Goal: Navigation & Orientation: Find specific page/section

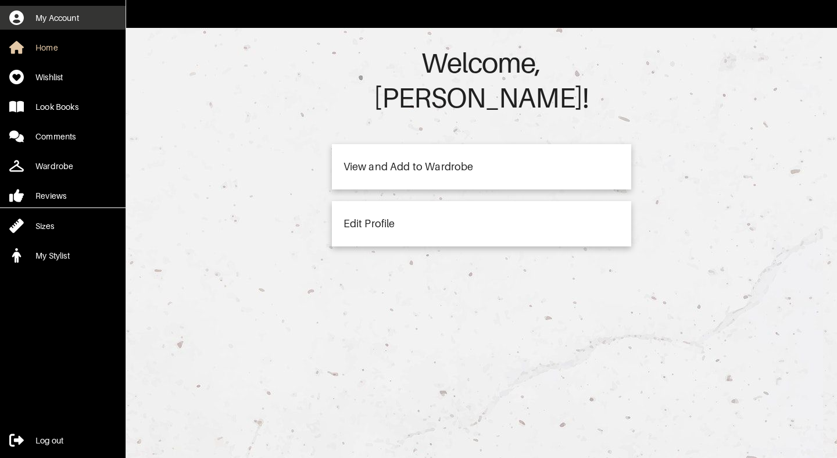
click at [63, 23] on div "My Account" at bounding box center [57, 18] width 44 height 12
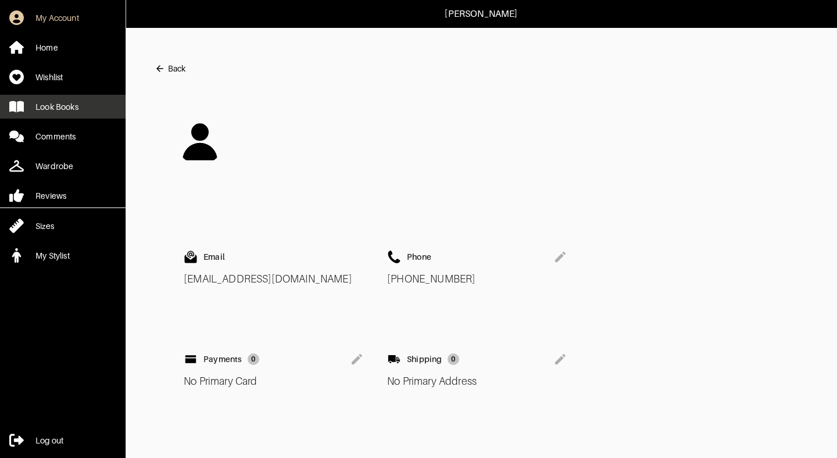
click at [75, 98] on link "Look Books" at bounding box center [62, 107] width 125 height 24
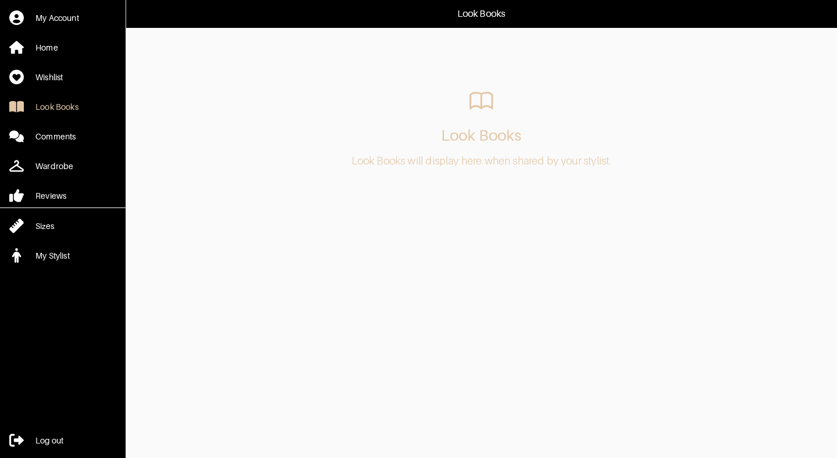
click at [73, 63] on div "My Account Home Wishlist Look Books Comments Wardrobe Reviews Sizes My Stylist" at bounding box center [62, 133] width 125 height 267
click at [73, 76] on link "Wishlist" at bounding box center [62, 77] width 125 height 24
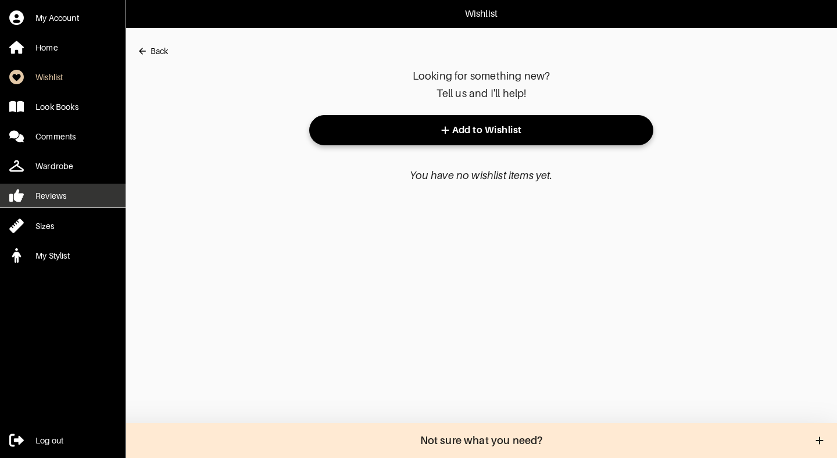
click at [54, 188] on link "Reviews" at bounding box center [62, 196] width 125 height 24
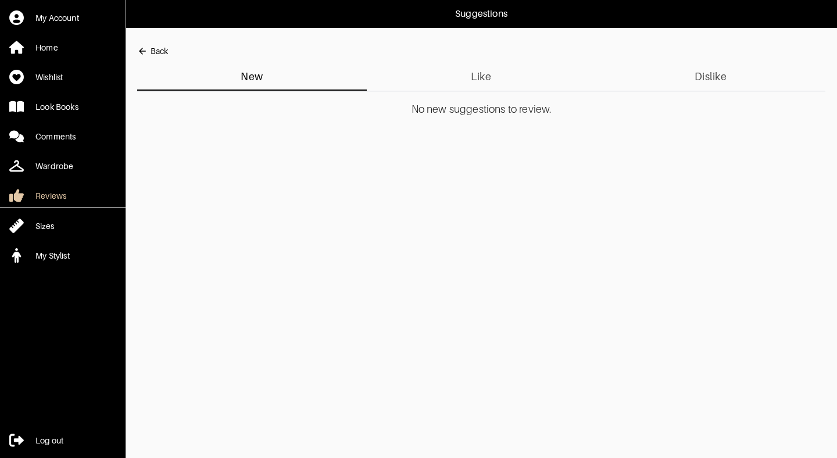
click at [482, 74] on span "Like" at bounding box center [482, 76] width 216 height 19
click at [157, 45] on button "Back" at bounding box center [152, 51] width 31 height 23
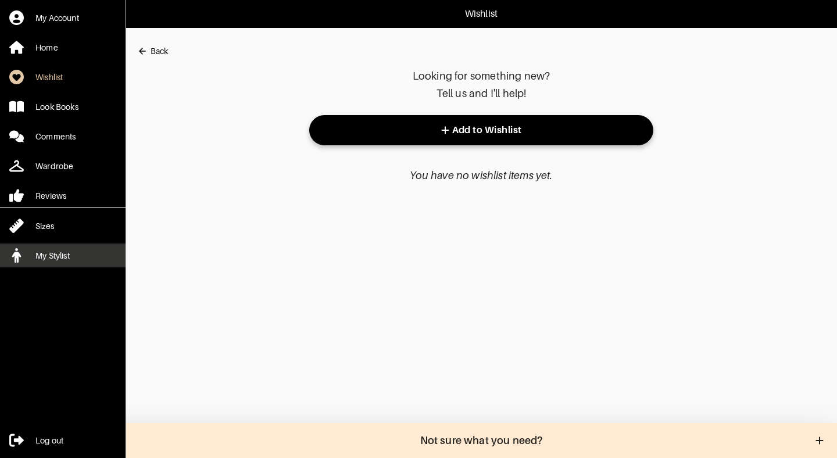
click at [53, 257] on div "My Stylist" at bounding box center [52, 256] width 34 height 12
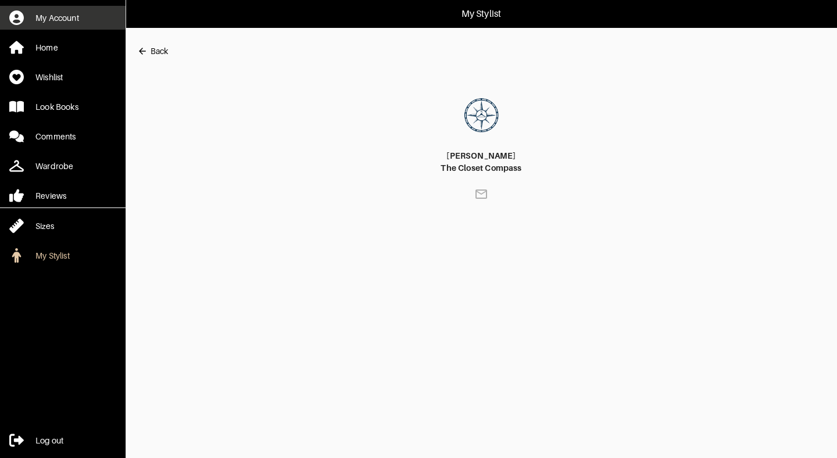
click at [65, 6] on link "My Account" at bounding box center [62, 18] width 125 height 24
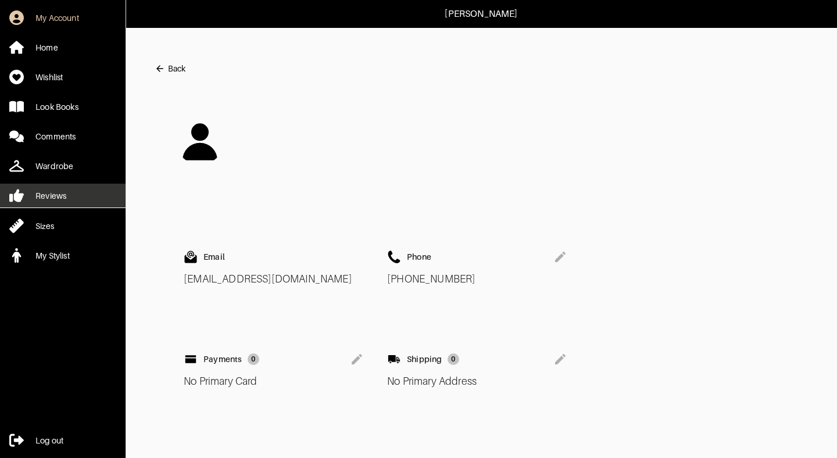
click at [63, 198] on div "Reviews" at bounding box center [50, 196] width 31 height 12
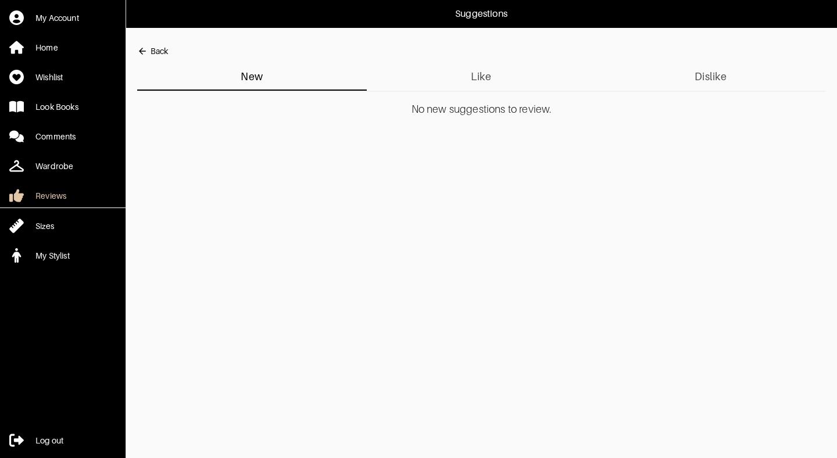
click at [160, 52] on div "Back" at bounding box center [158, 51] width 17 height 12
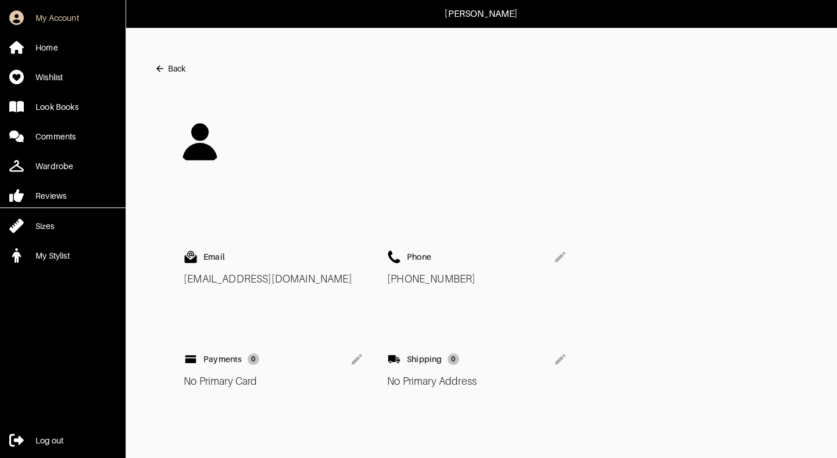
scroll to position [14, 0]
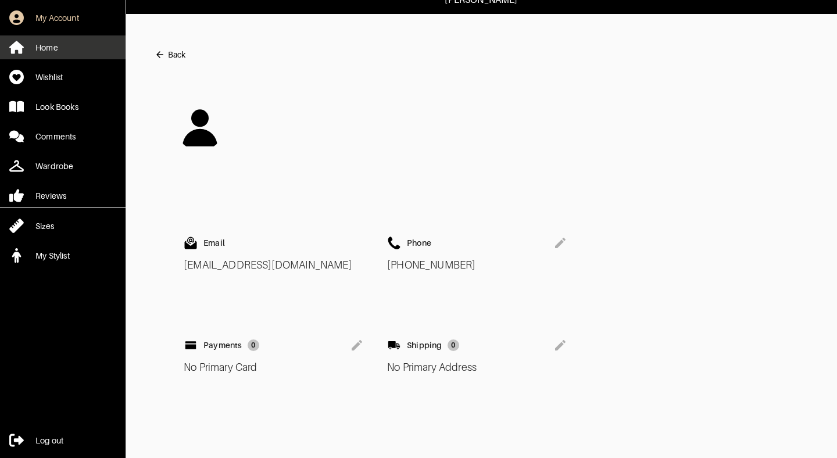
click at [51, 46] on div "Home" at bounding box center [46, 48] width 23 height 12
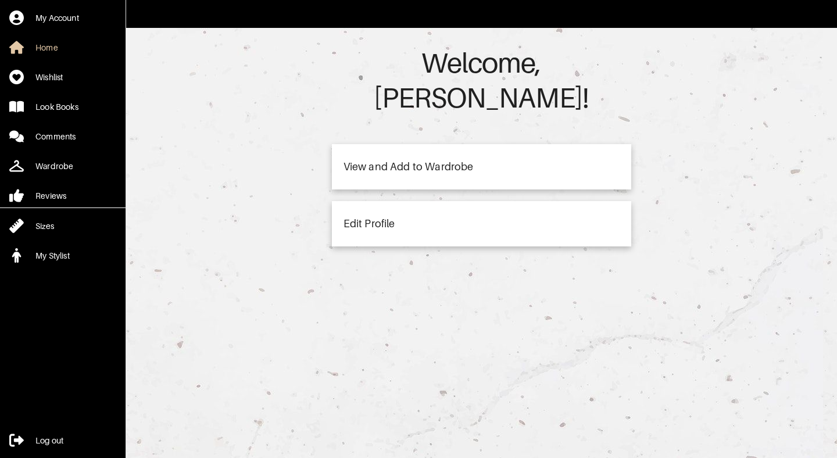
click at [445, 162] on div "View and Add to Wardrobe" at bounding box center [408, 167] width 130 height 10
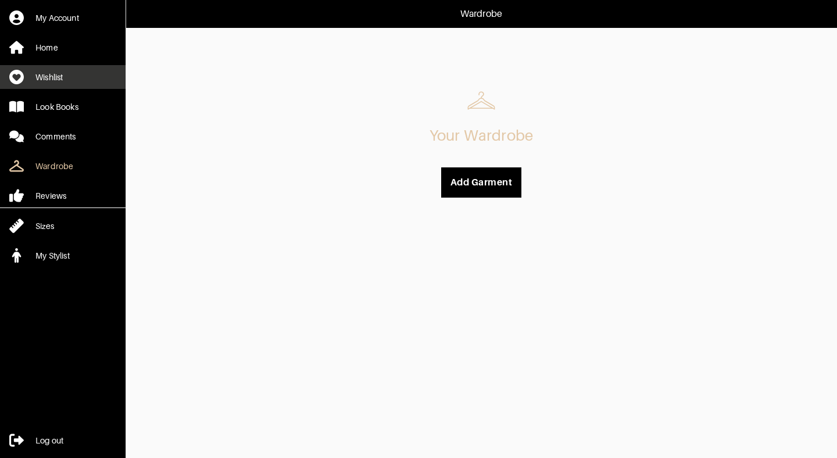
click at [59, 70] on link "Wishlist" at bounding box center [62, 77] width 125 height 24
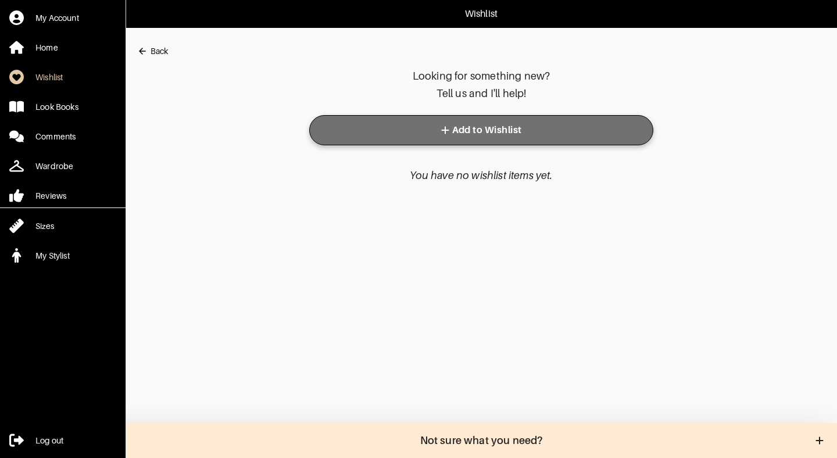
click at [483, 127] on span "Add to Wishlist" at bounding box center [480, 130] width 325 height 12
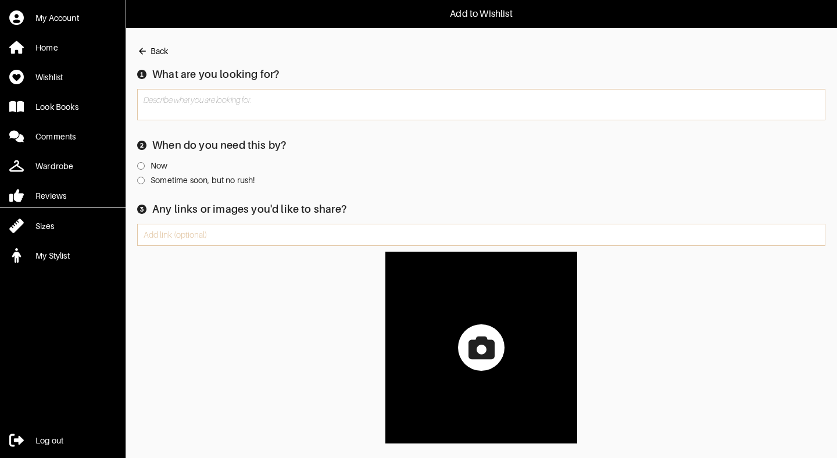
click at [162, 42] on button "Back" at bounding box center [152, 51] width 31 height 23
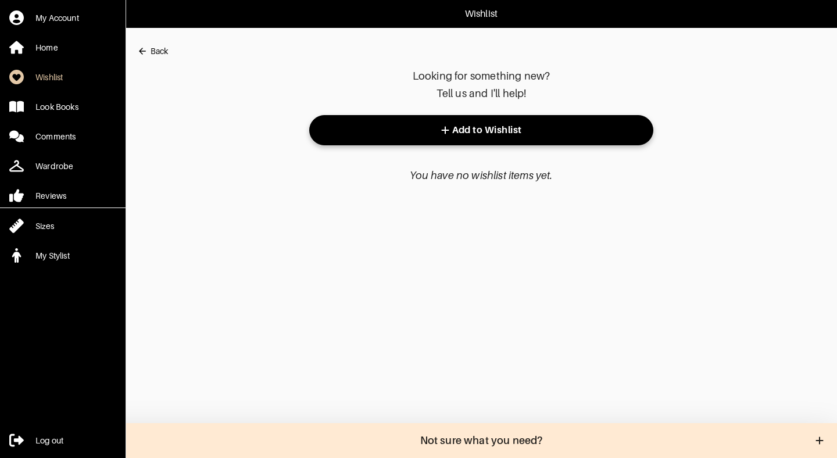
click at [162, 42] on button "Back" at bounding box center [152, 51] width 31 height 23
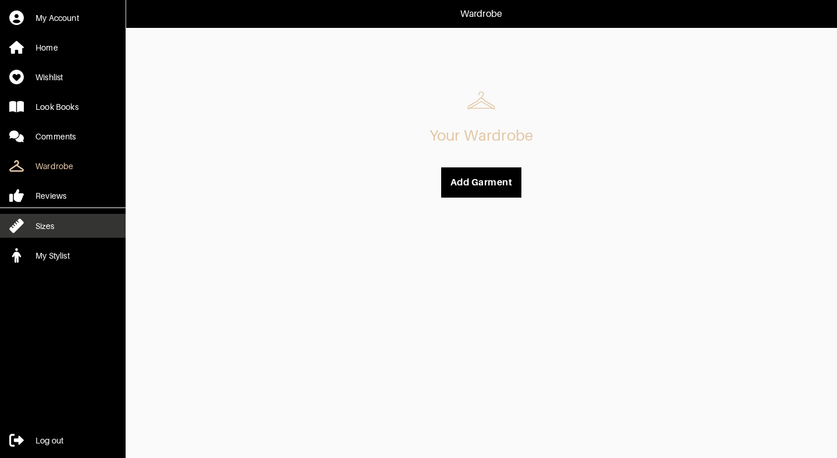
click at [60, 225] on link "Sizes" at bounding box center [62, 226] width 125 height 24
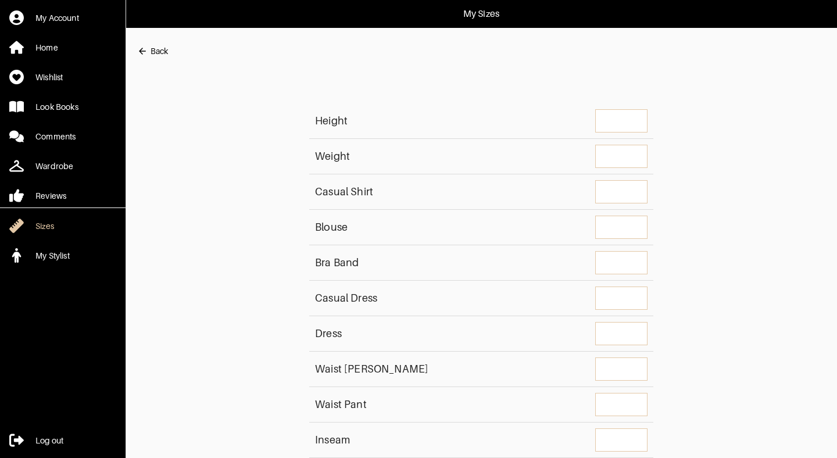
click at [149, 59] on button "Back" at bounding box center [152, 51] width 31 height 23
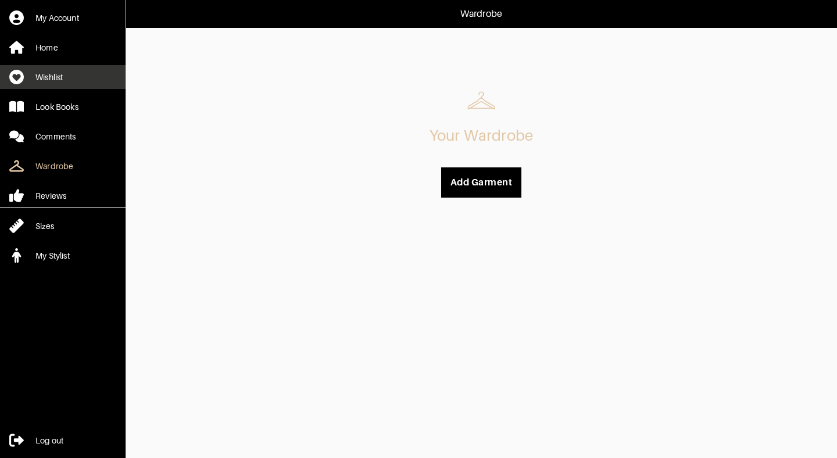
click at [78, 71] on link "Wishlist" at bounding box center [62, 77] width 125 height 24
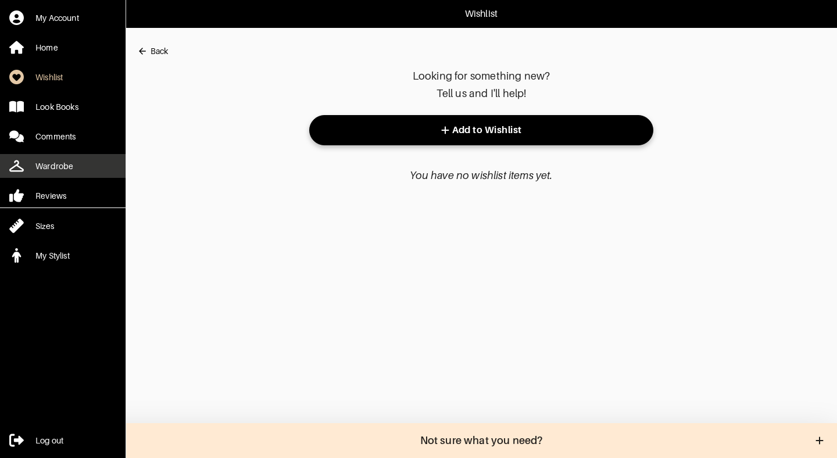
click at [85, 165] on link "Wardrobe" at bounding box center [62, 166] width 125 height 24
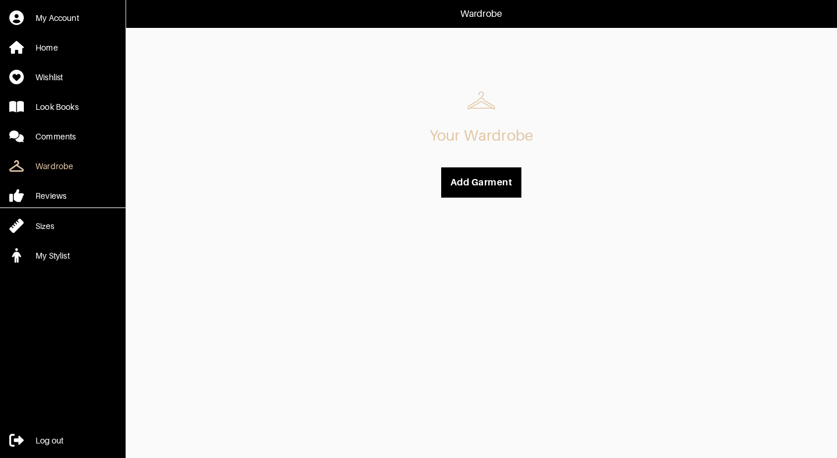
click at [227, 195] on div "Your Wardrobe Add Garment" at bounding box center [481, 142] width 688 height 112
